Goal: Check status: Check status

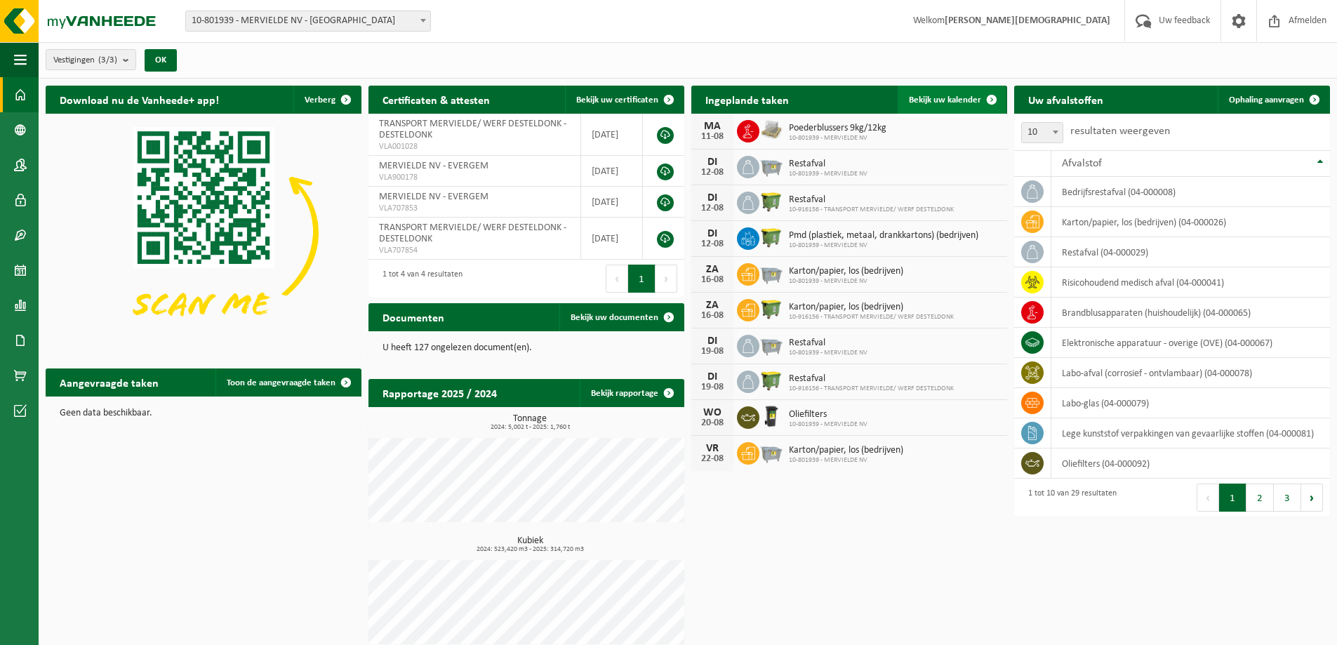
click at [953, 95] on span "Bekijk uw kalender" at bounding box center [945, 99] width 72 height 9
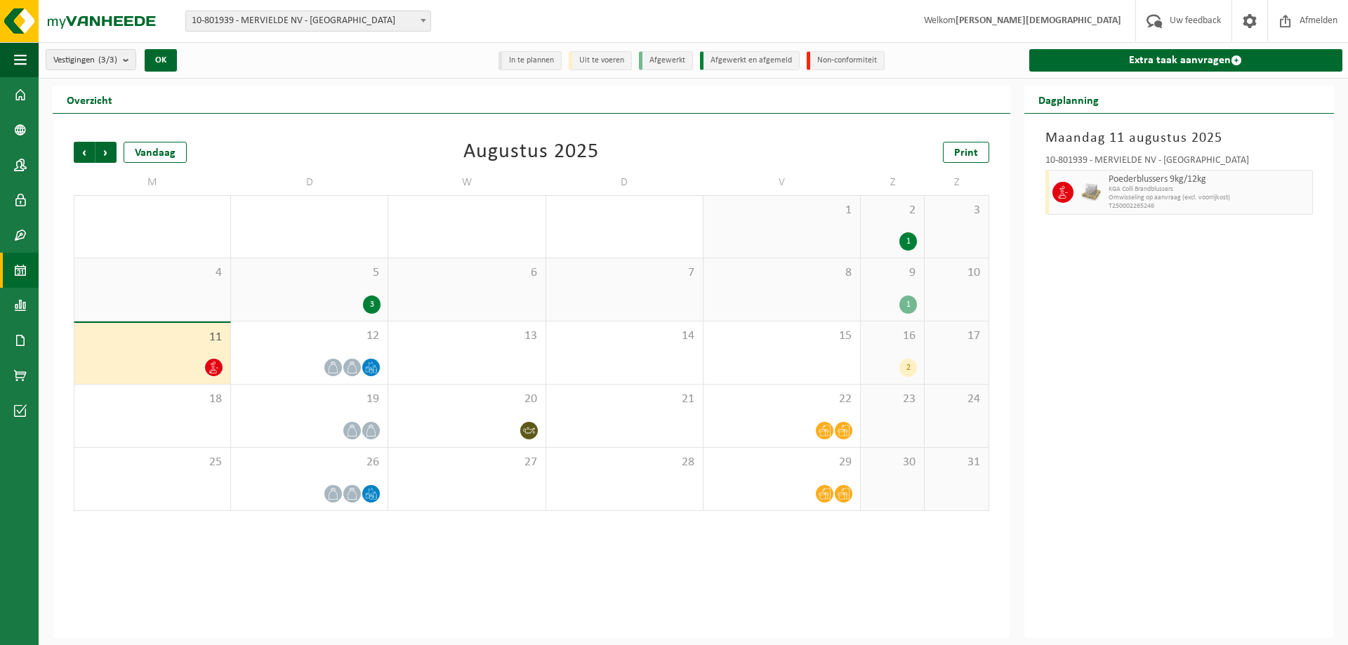
click at [910, 355] on div "16 2" at bounding box center [892, 353] width 63 height 62
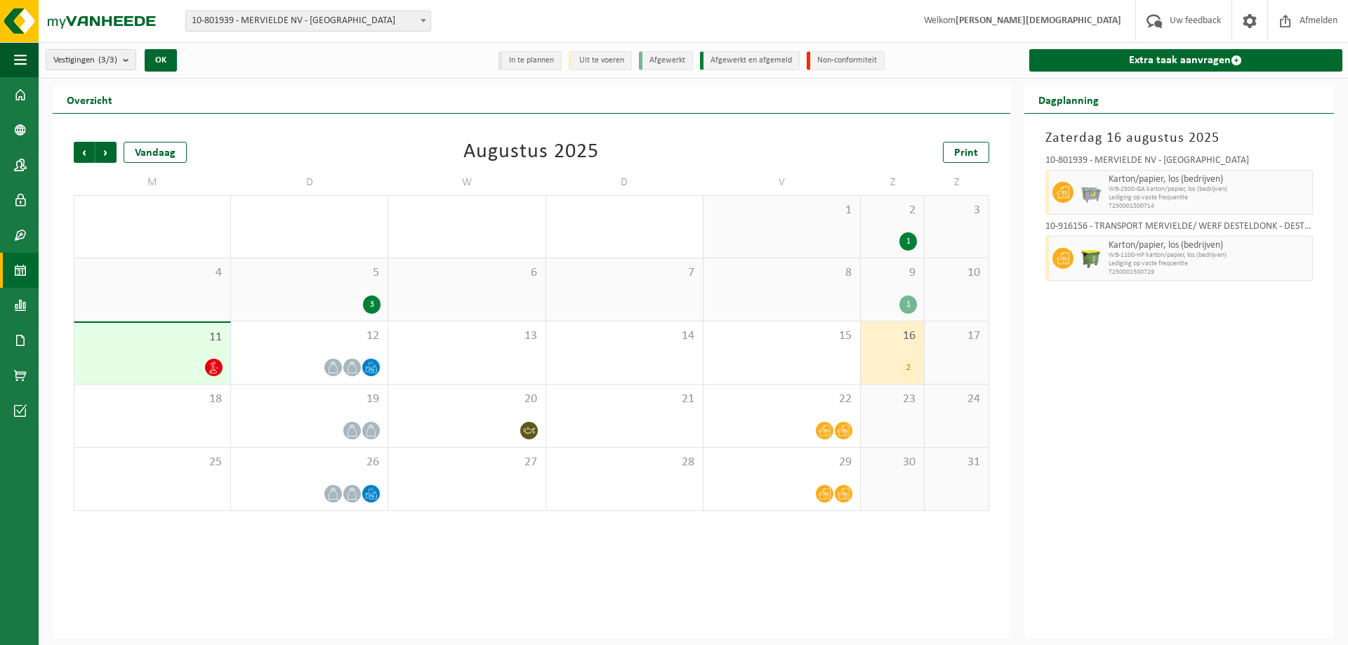
click at [880, 289] on div "9 1" at bounding box center [892, 289] width 63 height 62
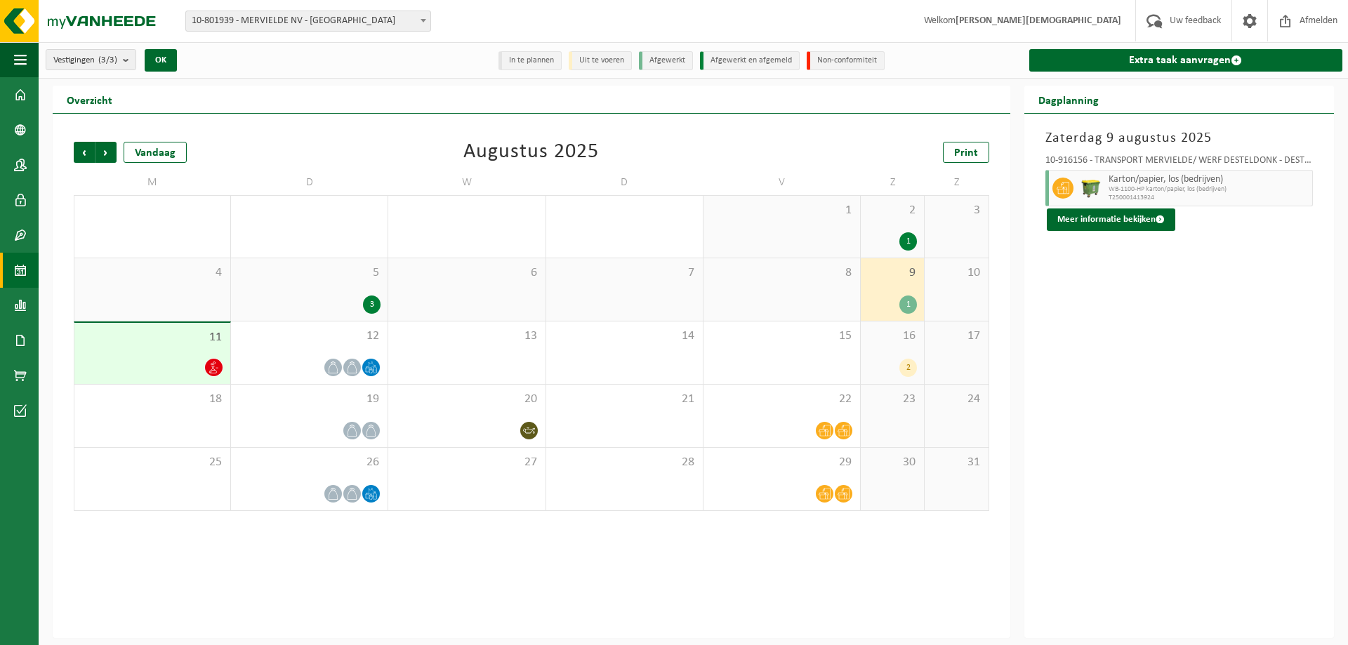
click at [633, 299] on div "7" at bounding box center [624, 289] width 157 height 62
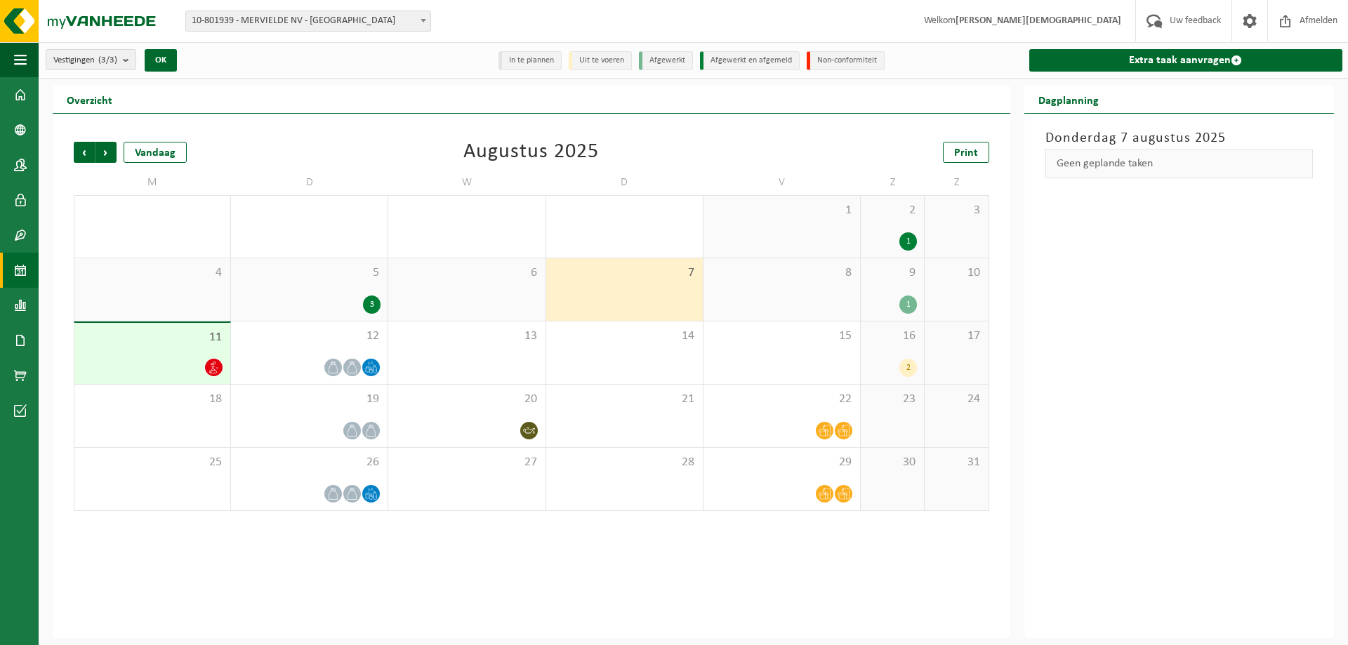
click at [885, 365] on div "2" at bounding box center [892, 368] width 49 height 18
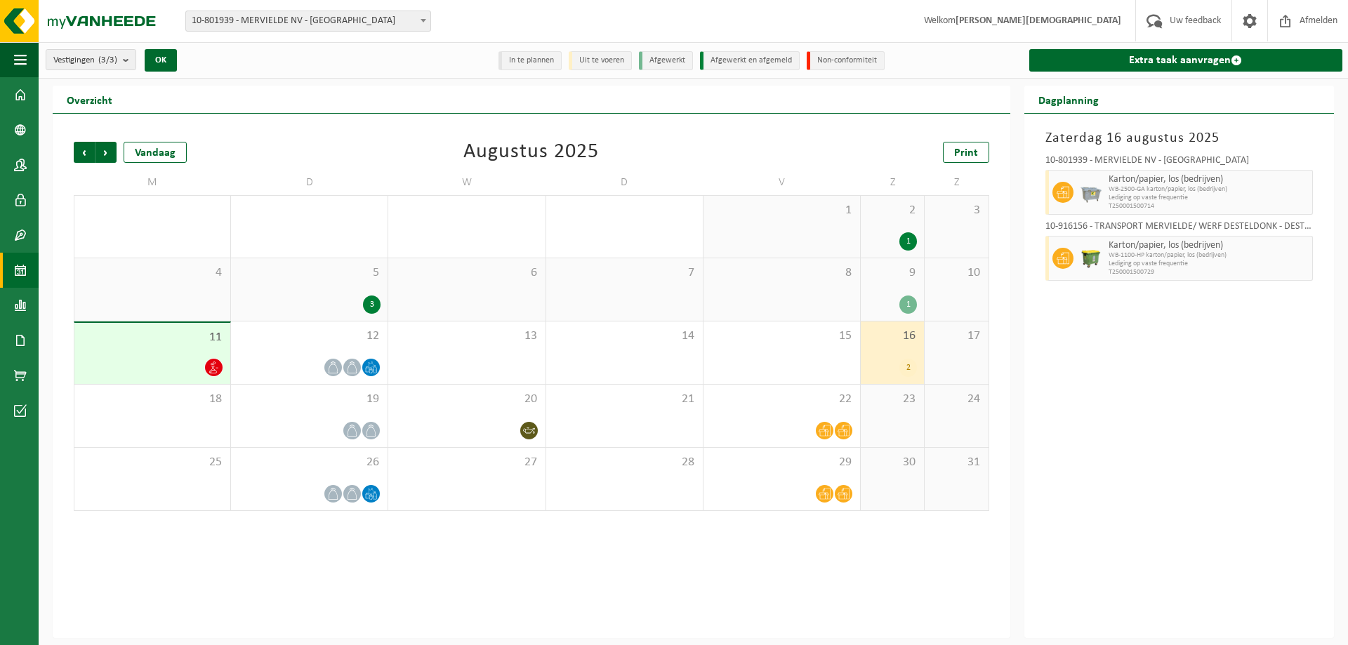
click at [131, 358] on div at bounding box center [152, 367] width 142 height 19
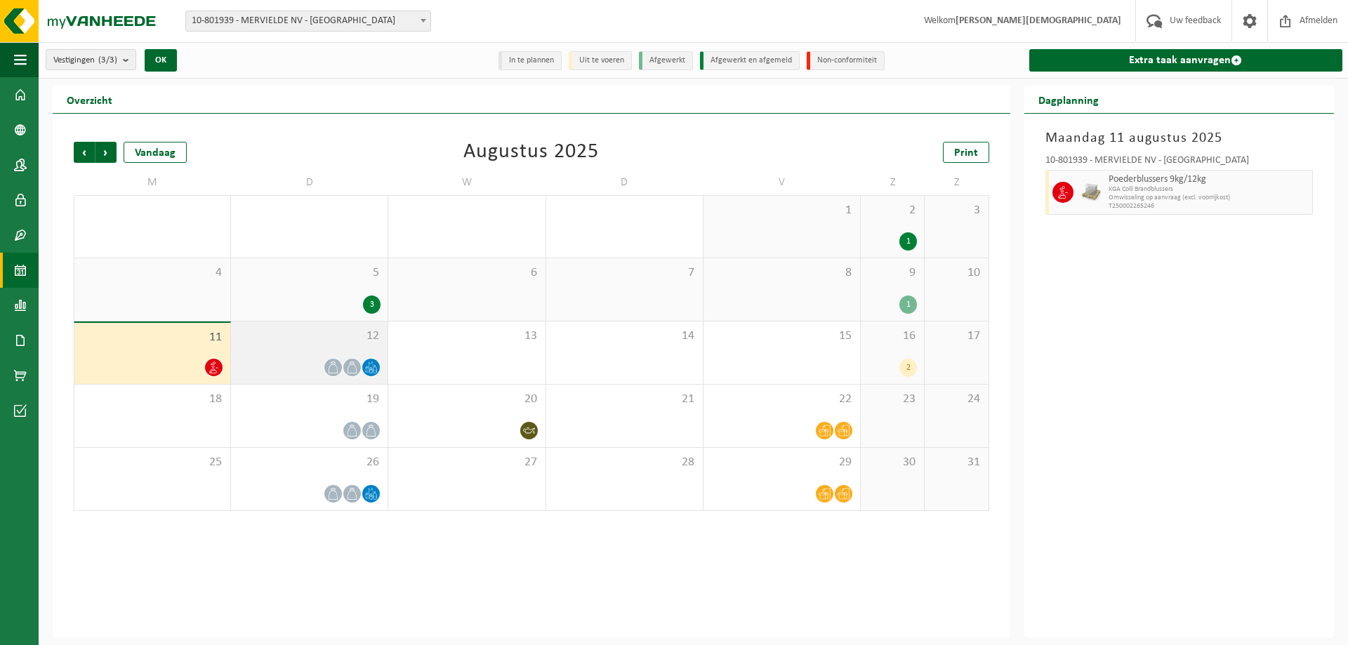
click at [282, 345] on div "12" at bounding box center [309, 353] width 157 height 62
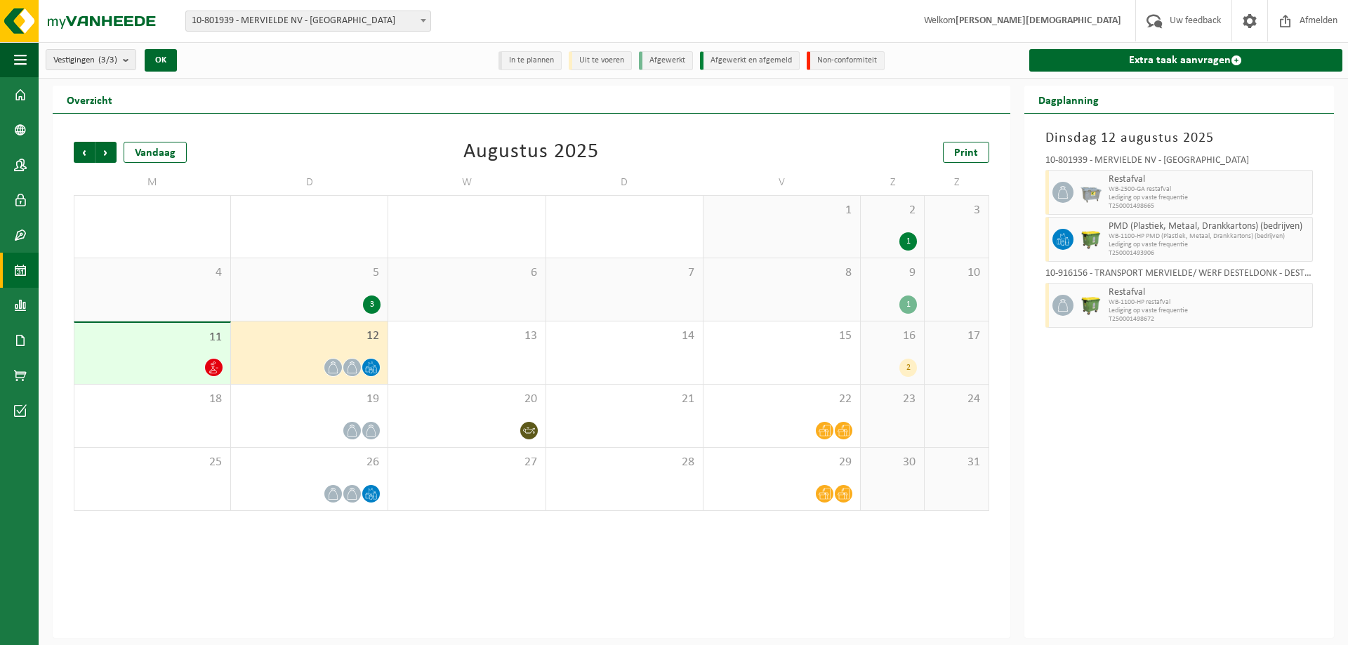
click at [898, 347] on div "16 2" at bounding box center [892, 353] width 63 height 62
